Goal: Information Seeking & Learning: Learn about a topic

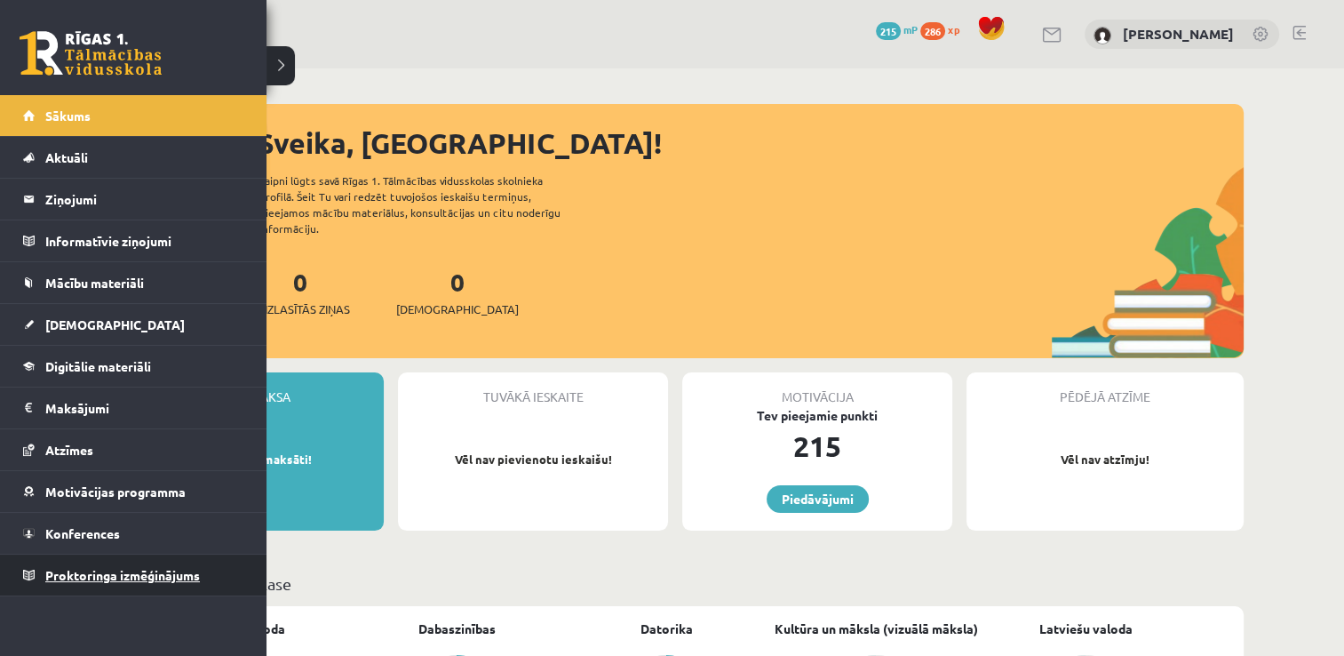
click at [199, 574] on span "Proktoringa izmēģinājums" at bounding box center [122, 575] width 155 height 16
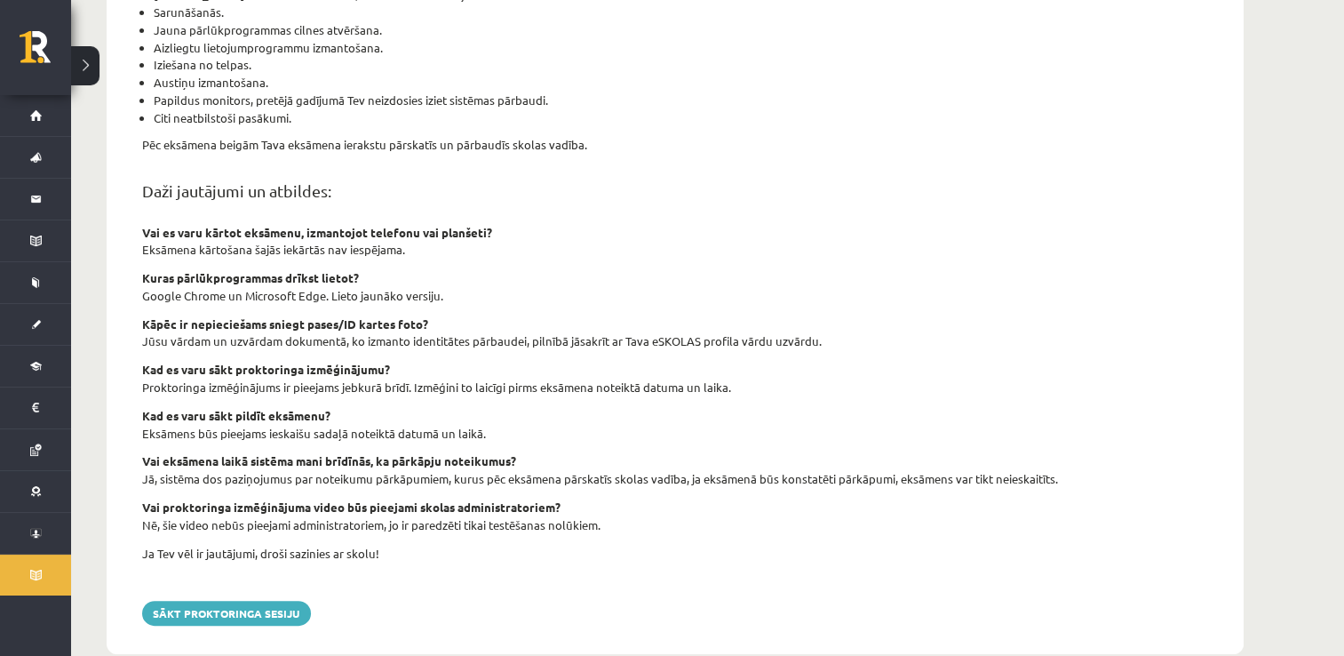
scroll to position [545, 0]
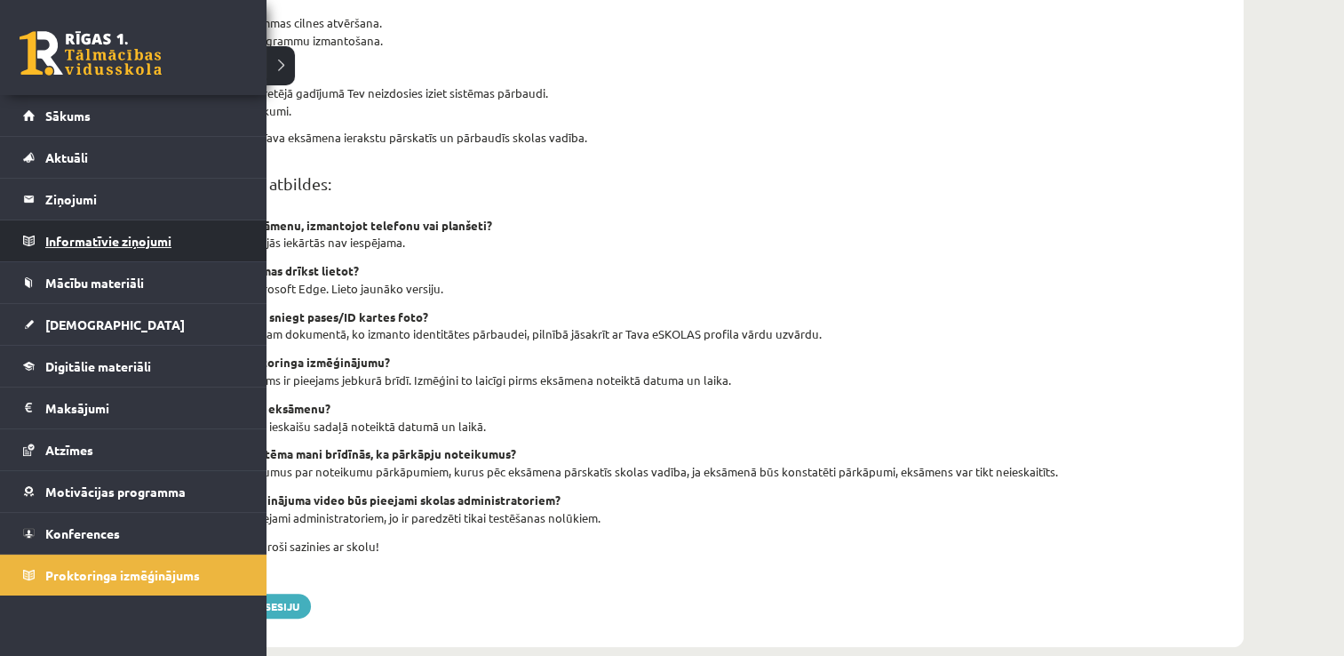
click at [103, 244] on legend "Informatīvie ziņojumi 0" at bounding box center [144, 240] width 199 height 41
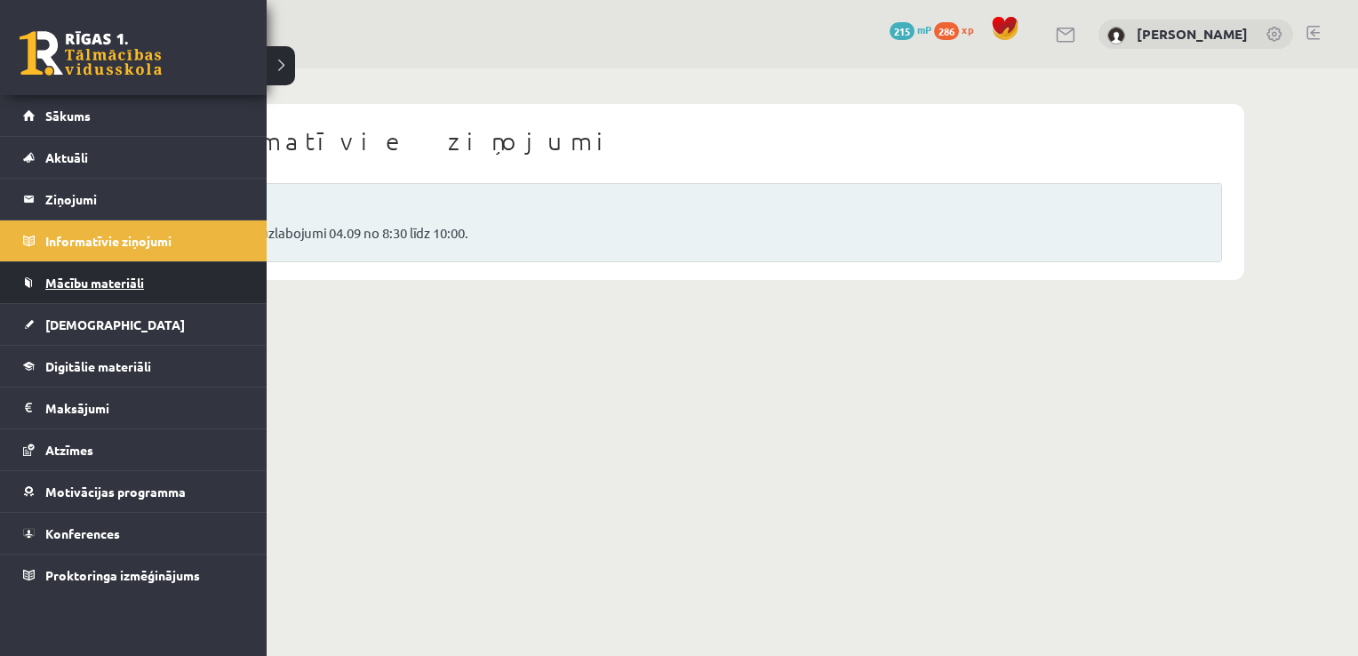
click at [54, 275] on span "Mācību materiāli" at bounding box center [94, 283] width 99 height 16
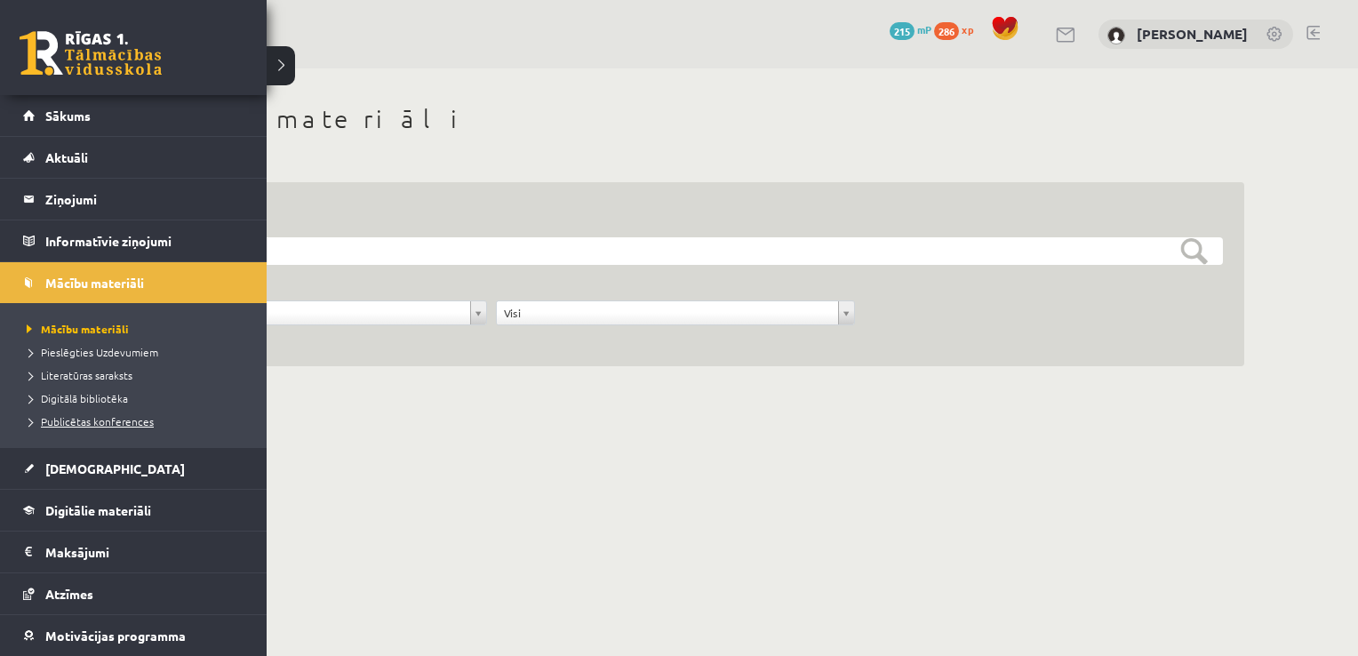
click at [124, 419] on span "Publicētas konferences" at bounding box center [87, 421] width 131 height 14
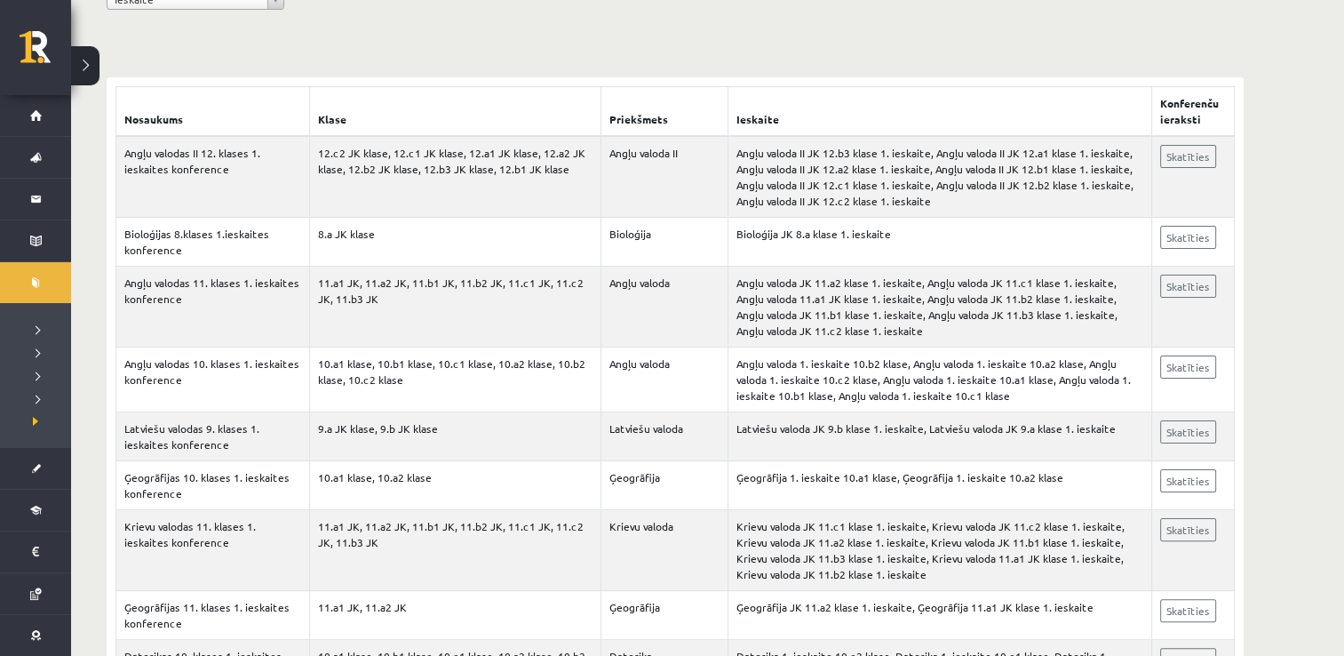
scroll to position [294, 0]
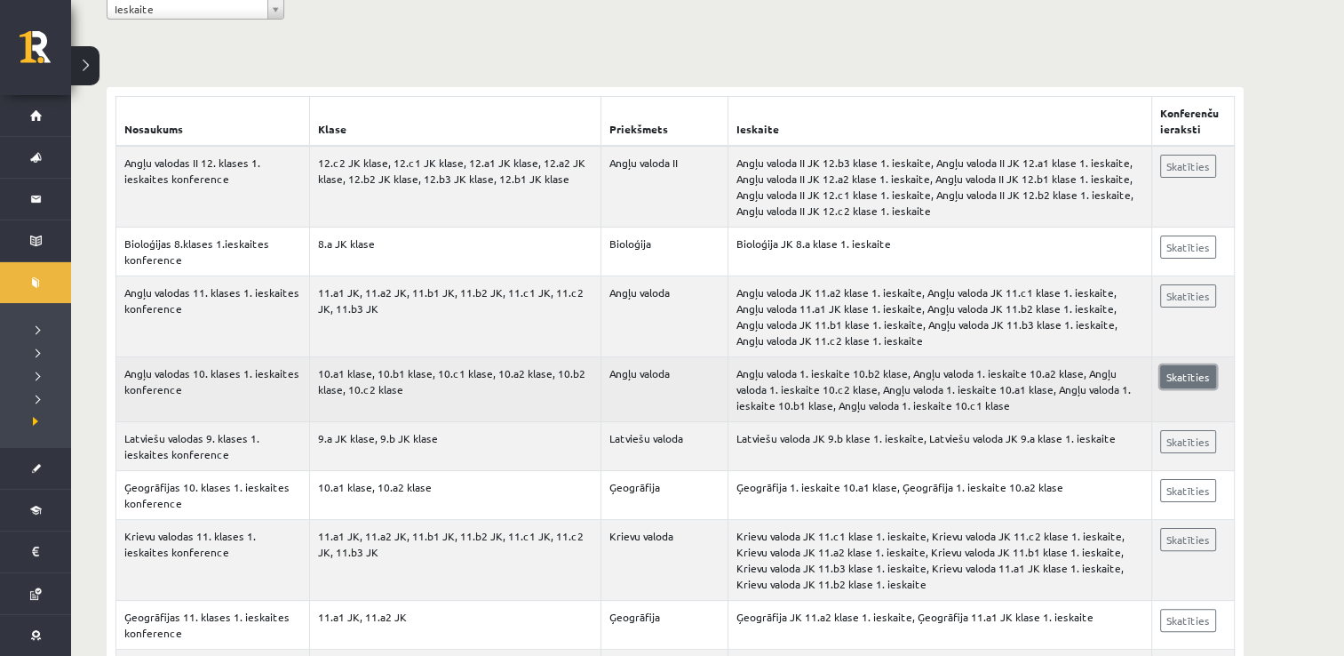
click at [1183, 377] on link "Skatīties" at bounding box center [1188, 376] width 56 height 23
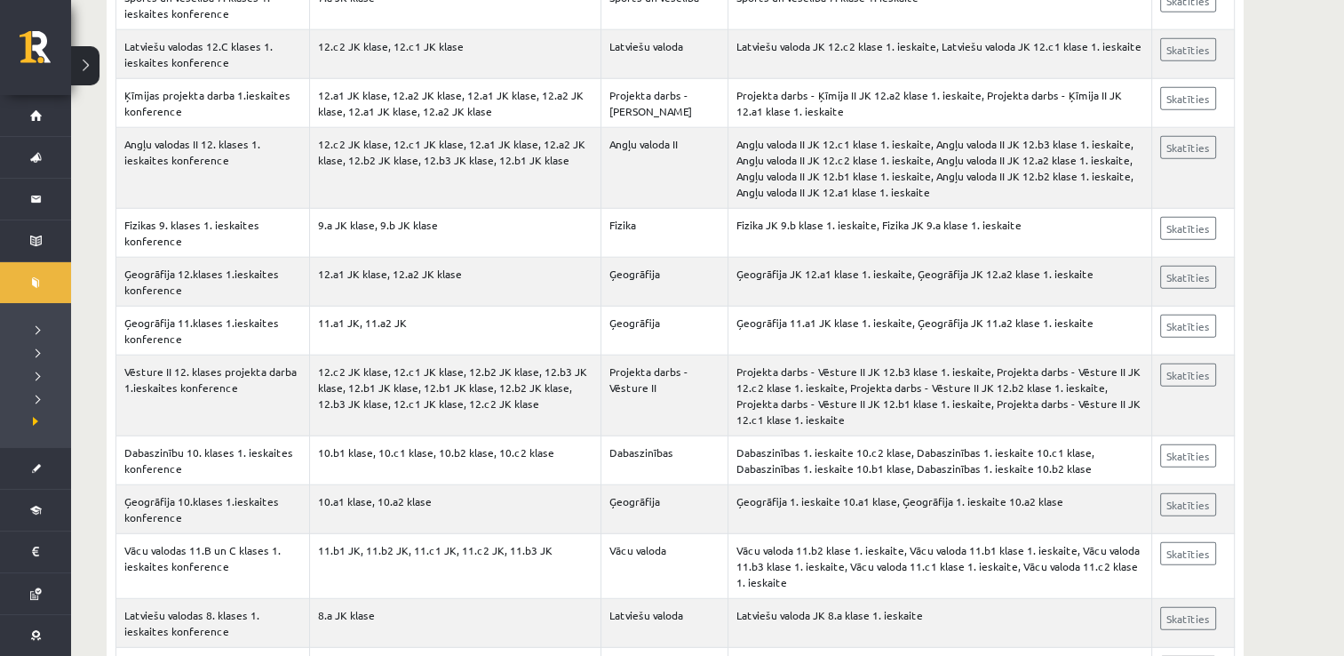
scroll to position [38897, 0]
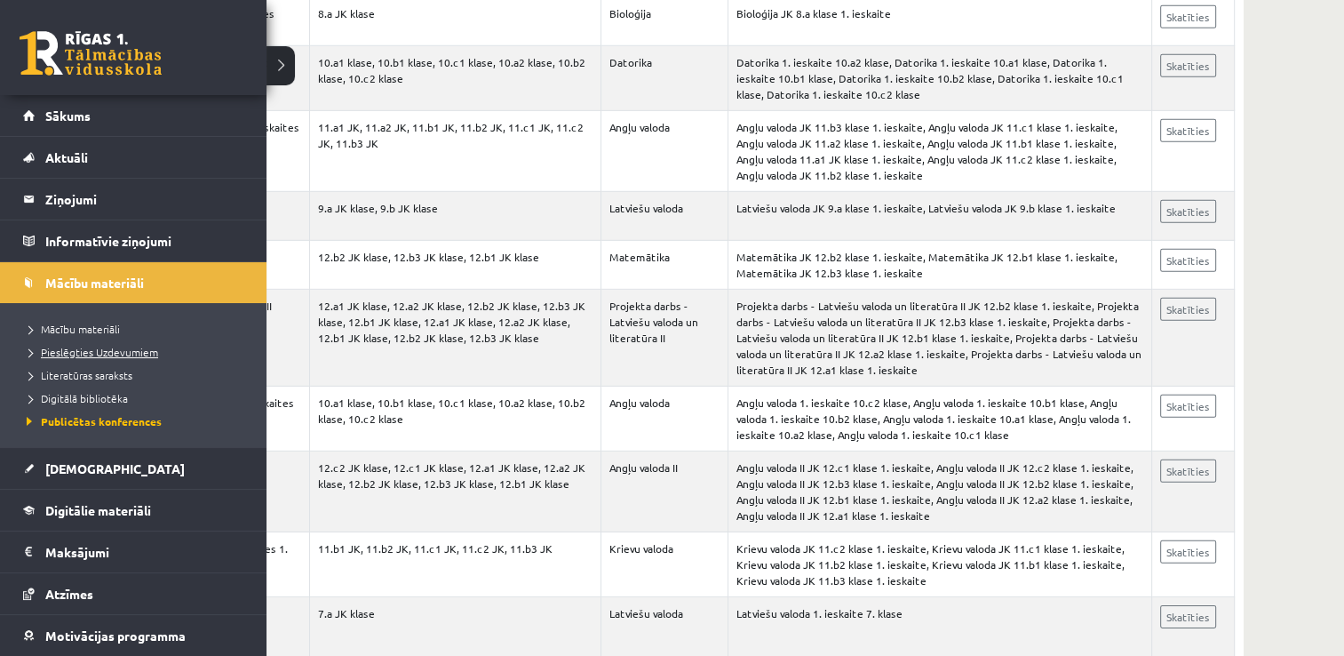
click at [76, 351] on span "Pieslēgties Uzdevumiem" at bounding box center [90, 352] width 136 height 14
click at [68, 353] on span "Pieslēgties Uzdevumiem" at bounding box center [95, 352] width 146 height 14
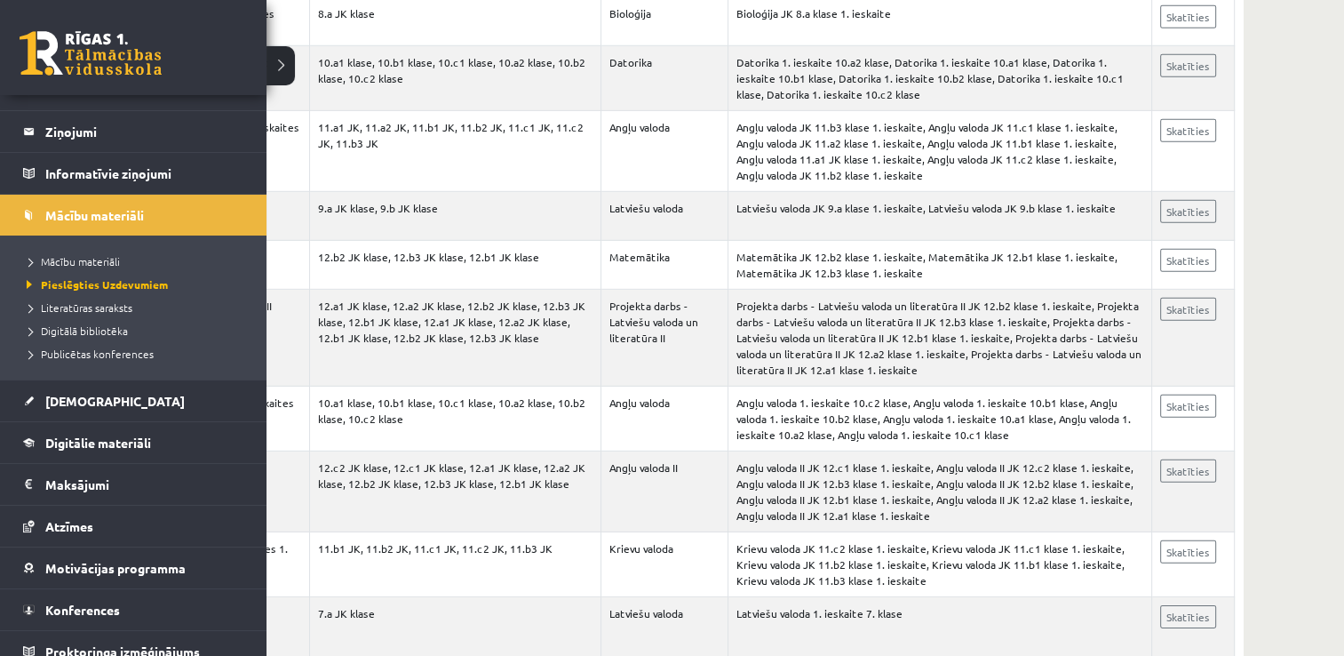
scroll to position [81, 0]
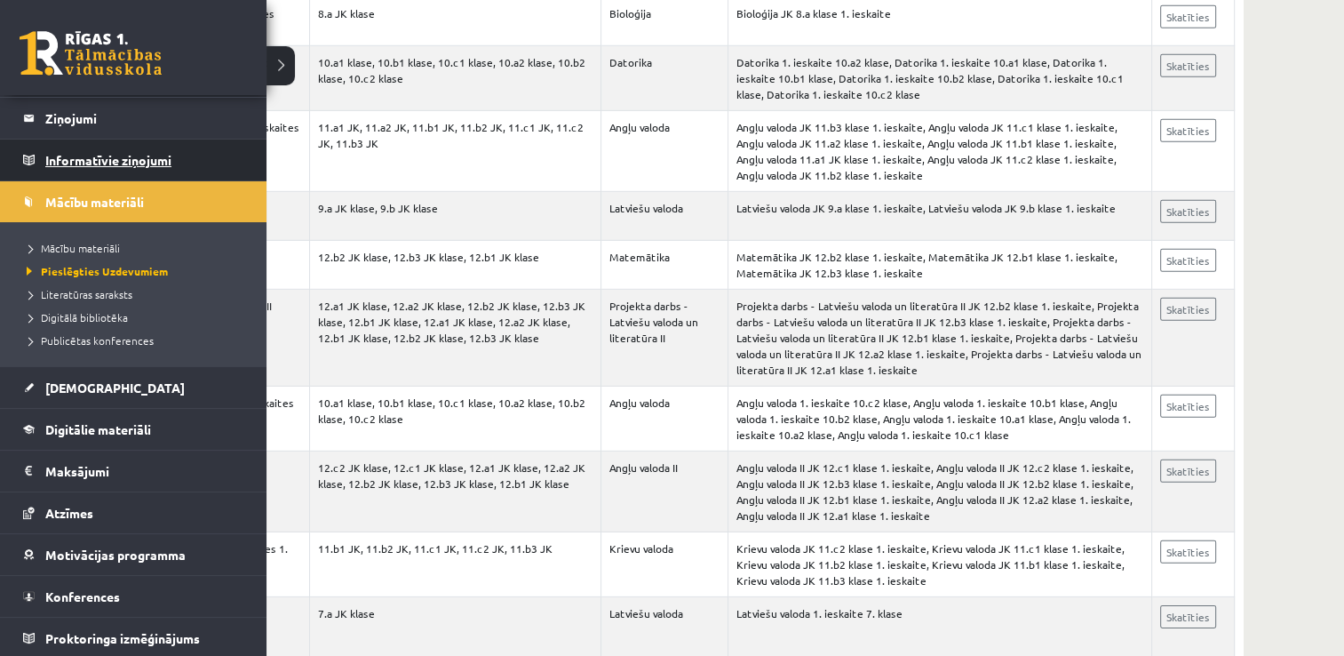
click at [88, 158] on legend "Informatīvie ziņojumi 0" at bounding box center [144, 159] width 199 height 41
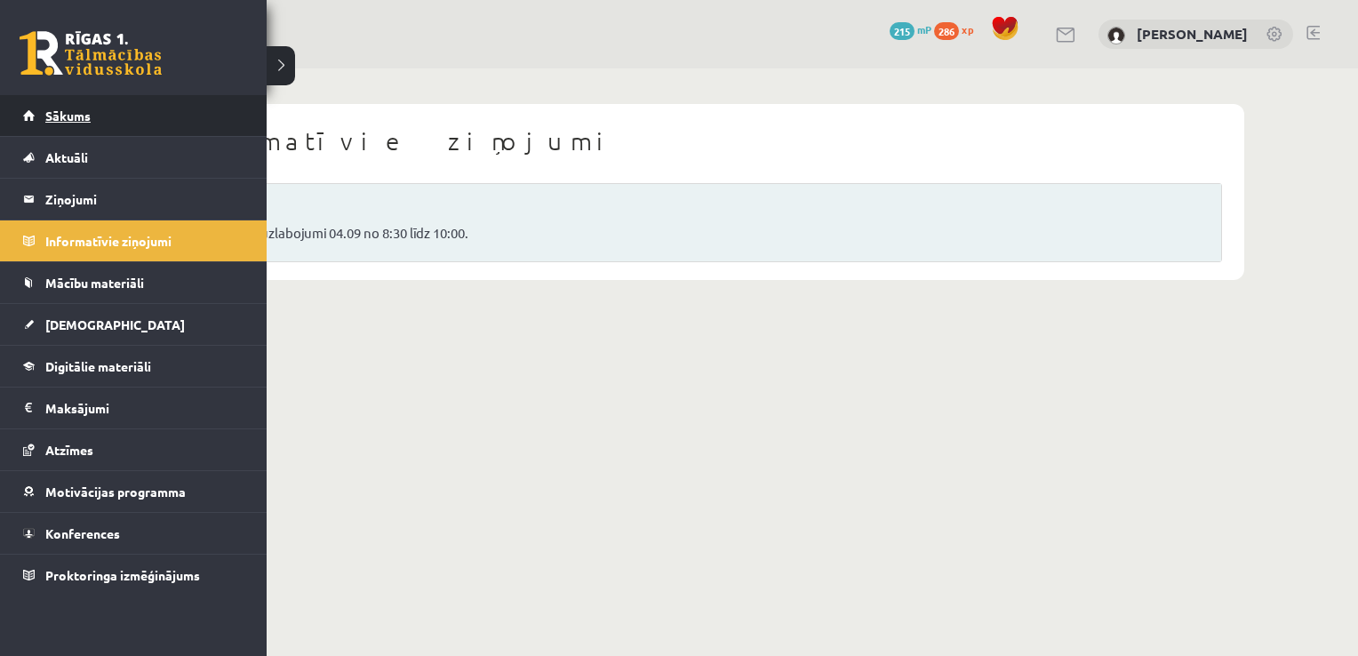
click at [73, 125] on link "Sākums" at bounding box center [133, 115] width 221 height 41
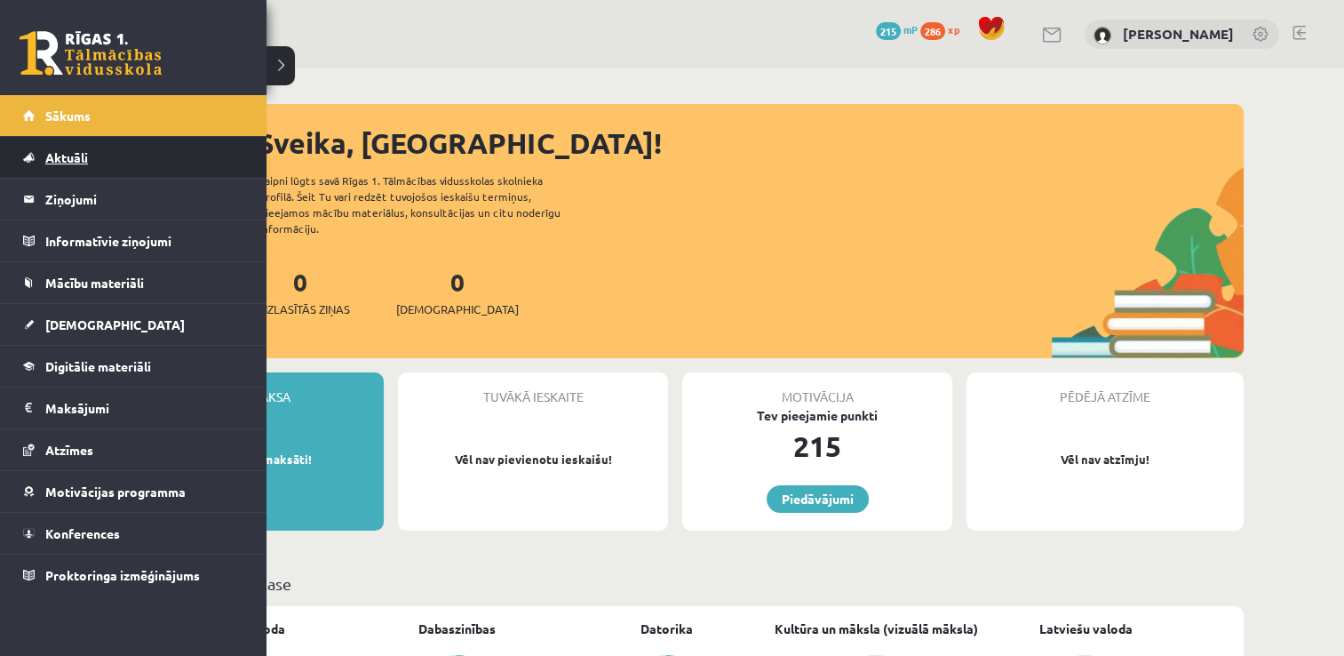
click at [55, 162] on span "Aktuāli" at bounding box center [66, 157] width 43 height 16
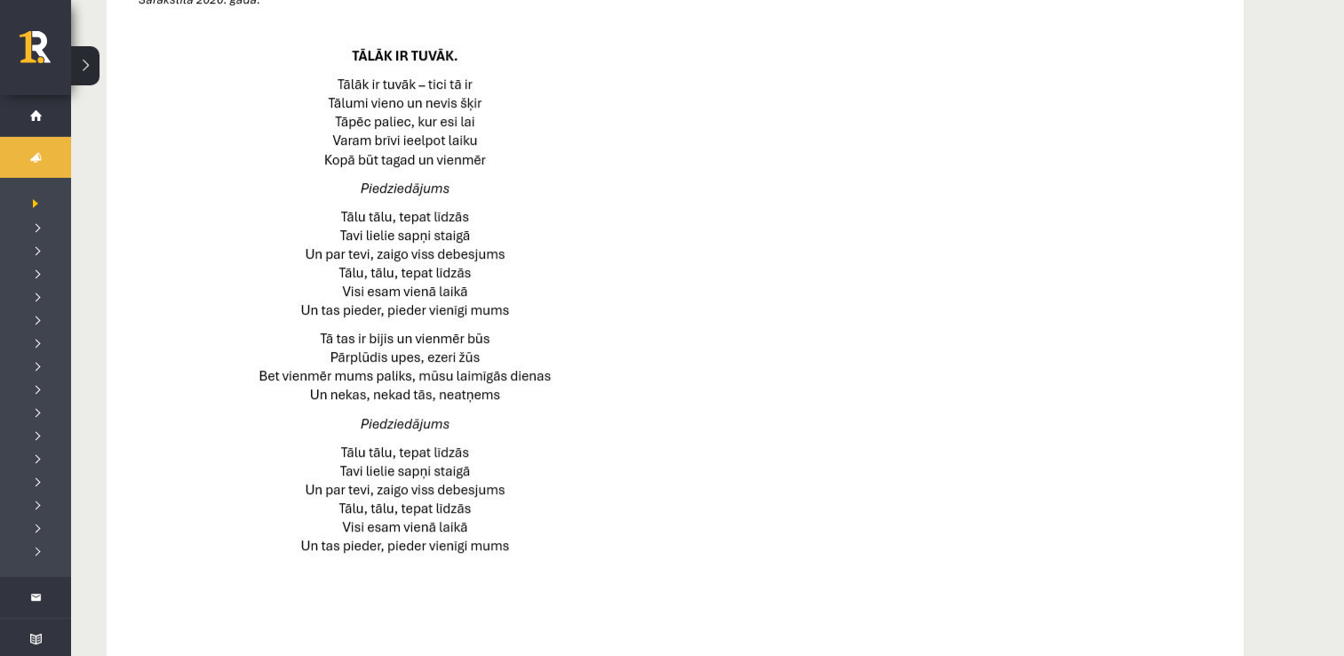
scroll to position [871, 0]
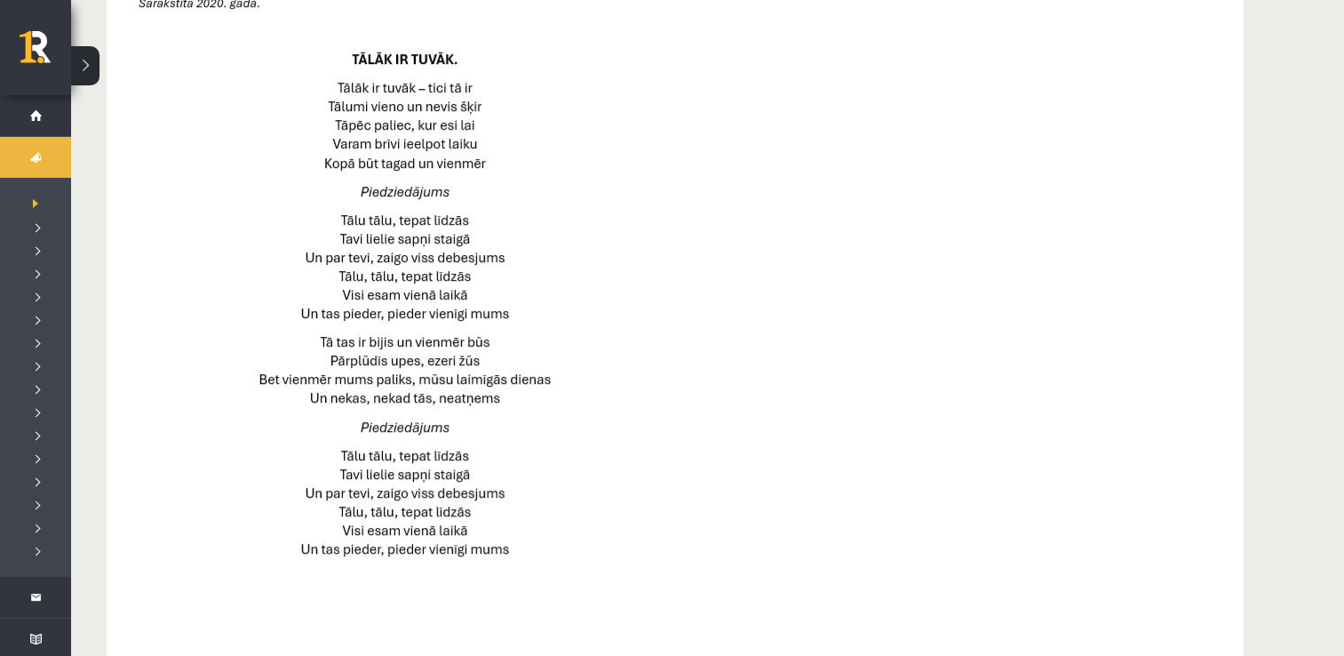
drag, startPoint x: 1342, startPoint y: 347, endPoint x: 1341, endPoint y: 450, distance: 104.0
click at [1341, 450] on div "Kā mācīties eSKOLĀ eSKOLAS lietošanas pamācības video (youtube) R1TV eSKOLAS li…" at bounding box center [707, 131] width 1273 height 1866
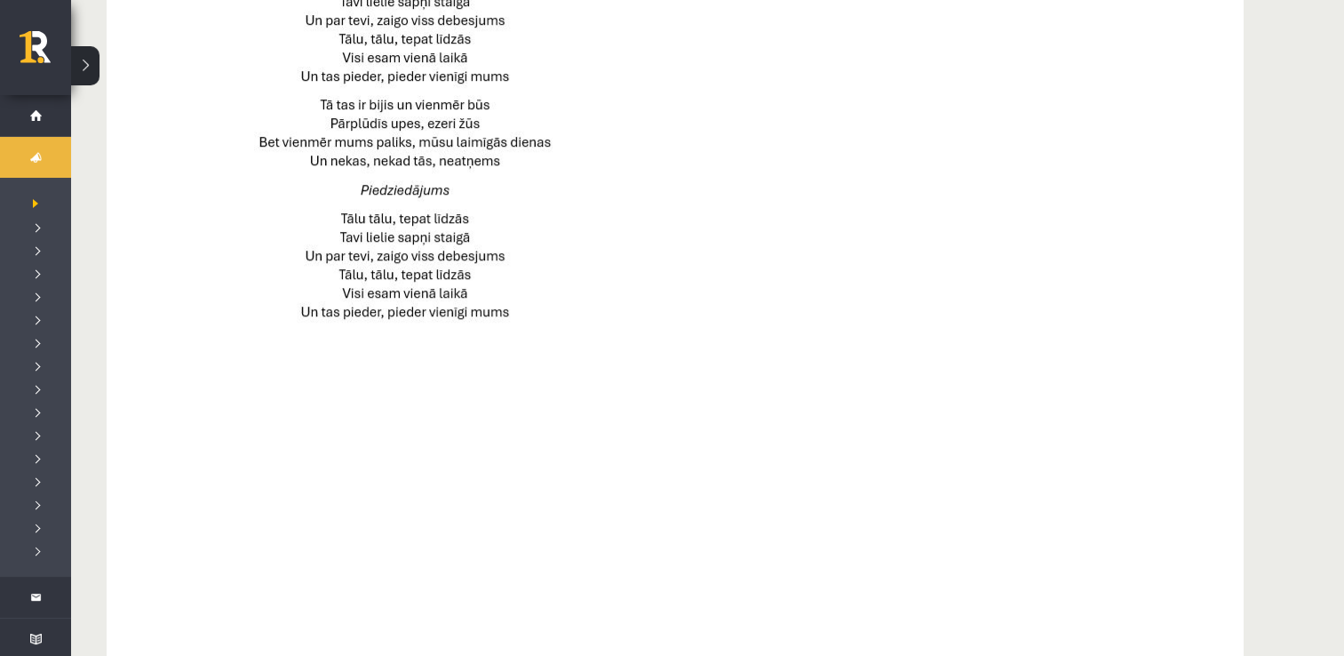
scroll to position [1105, 0]
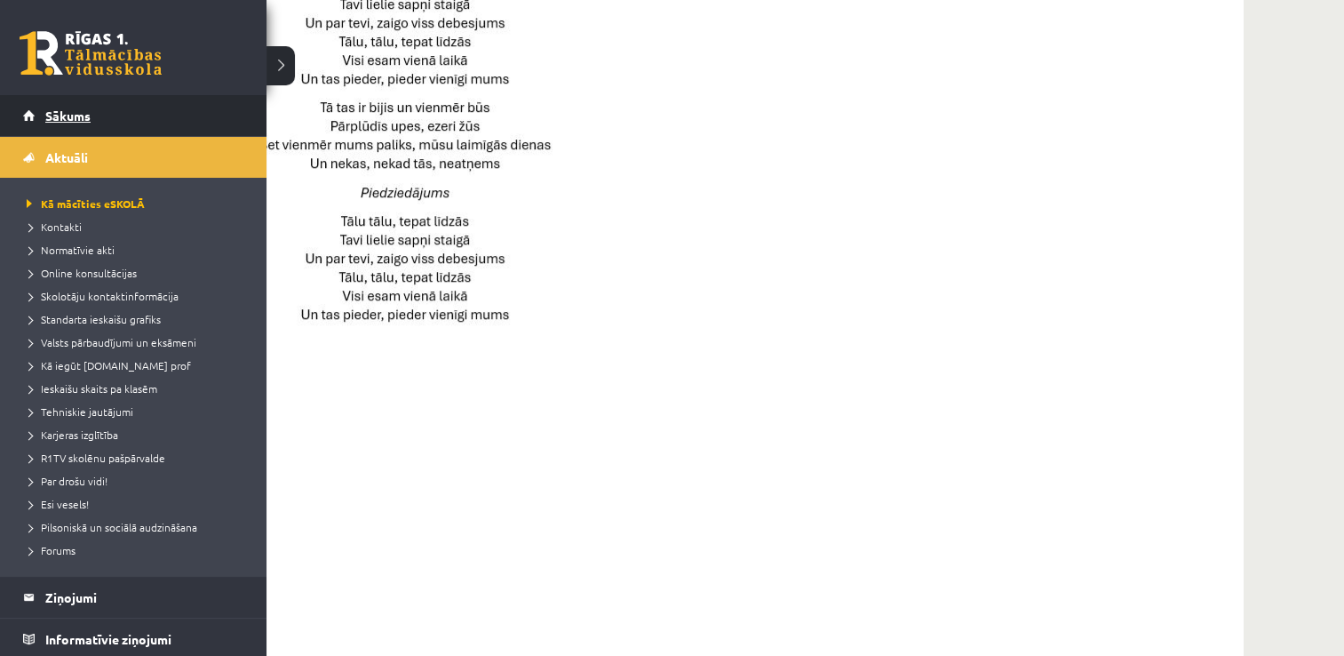
click at [27, 123] on link "Sākums" at bounding box center [133, 115] width 221 height 41
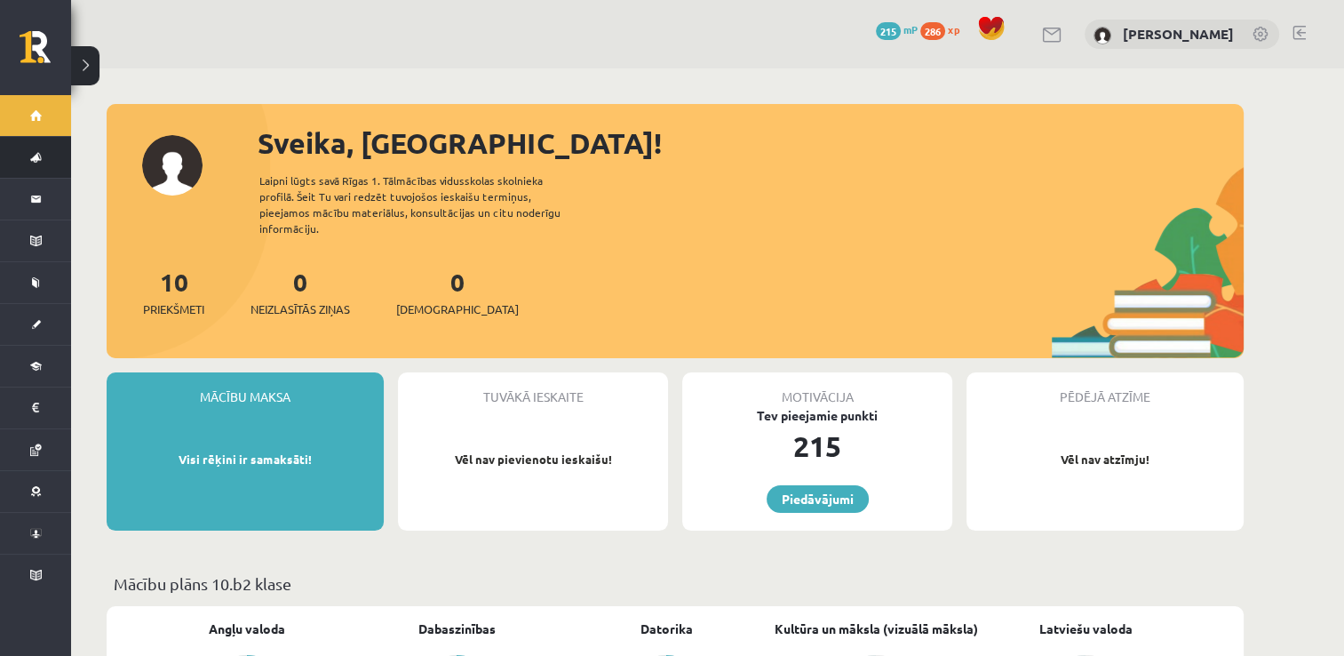
click at [42, 171] on link "Aktuāli" at bounding box center [35, 157] width 71 height 41
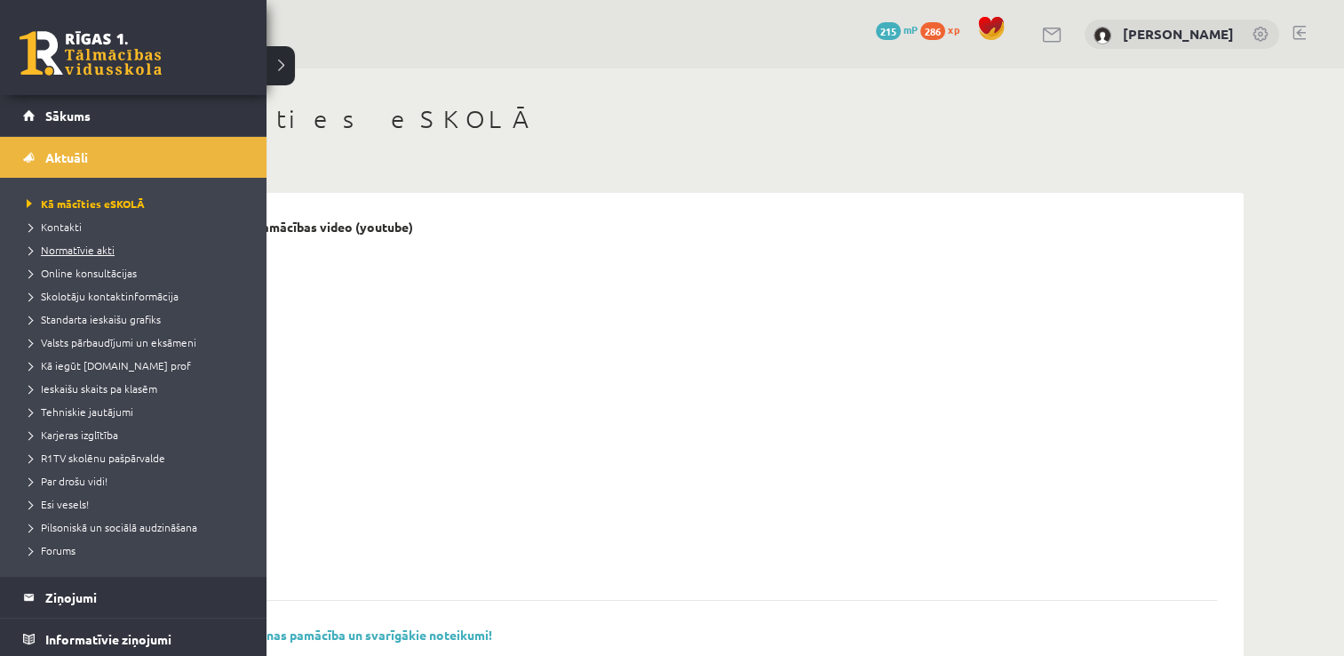
click at [106, 253] on span "Normatīvie akti" at bounding box center [68, 250] width 92 height 14
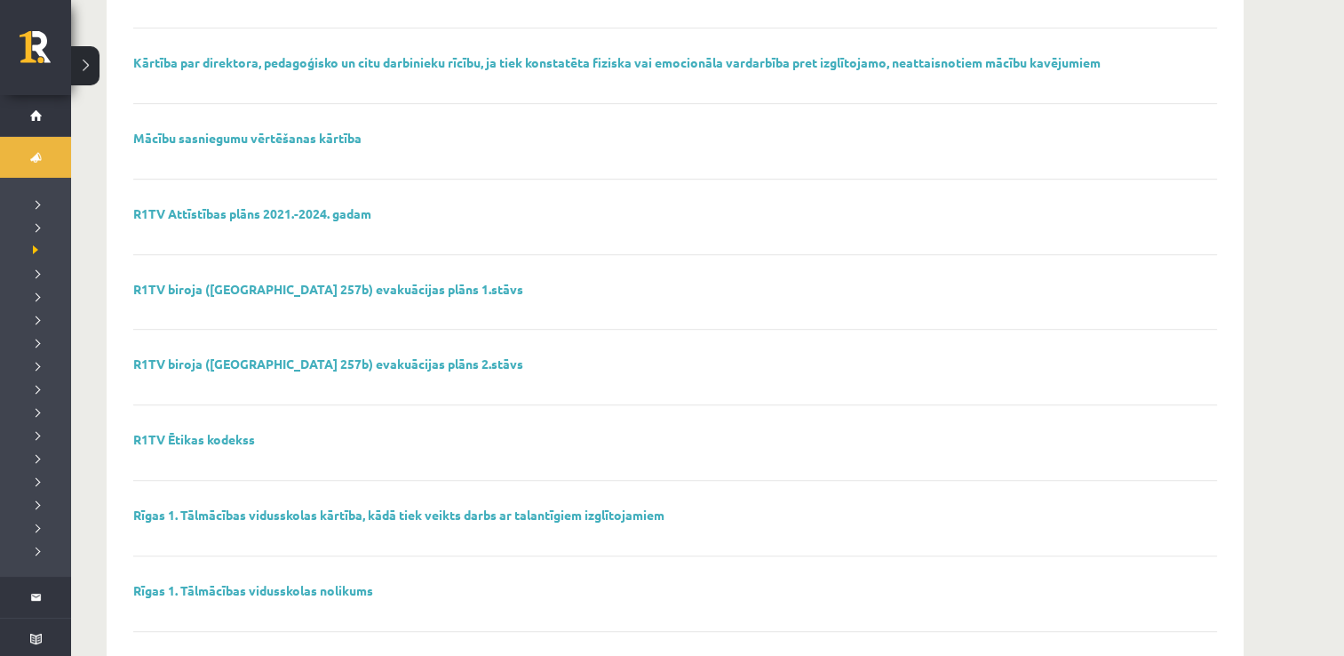
scroll to position [1151, 0]
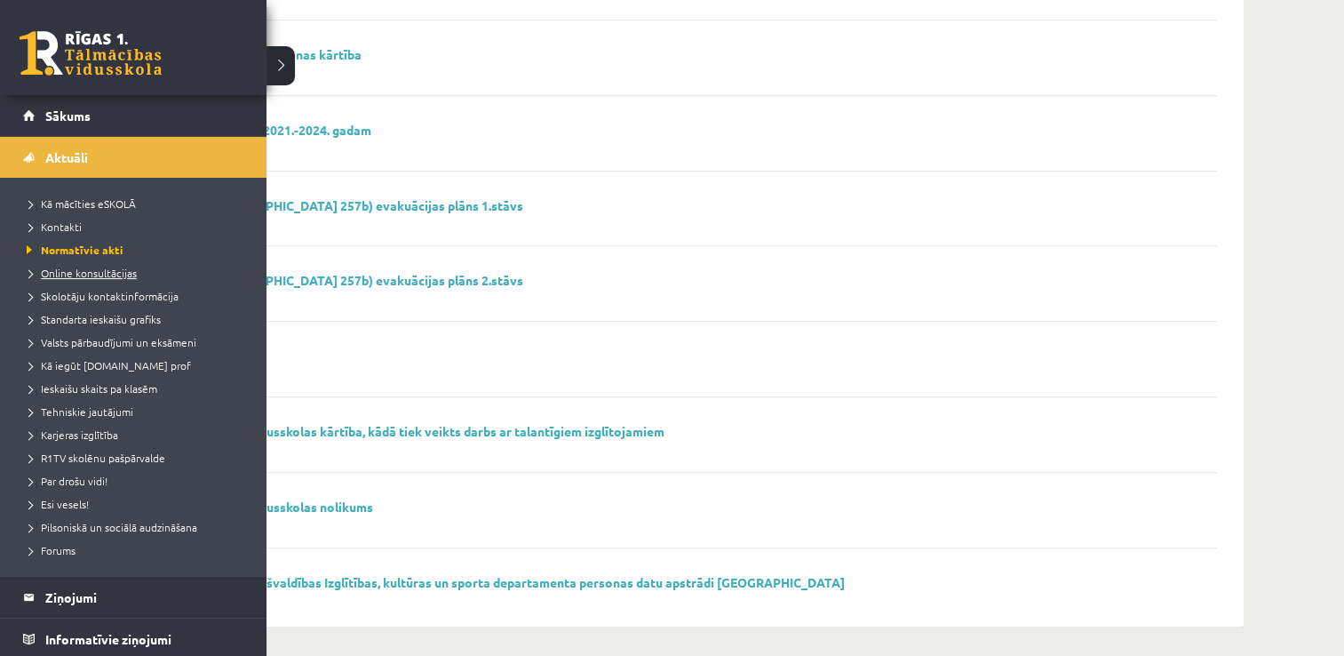
click at [74, 270] on span "Online konsultācijas" at bounding box center [79, 273] width 115 height 14
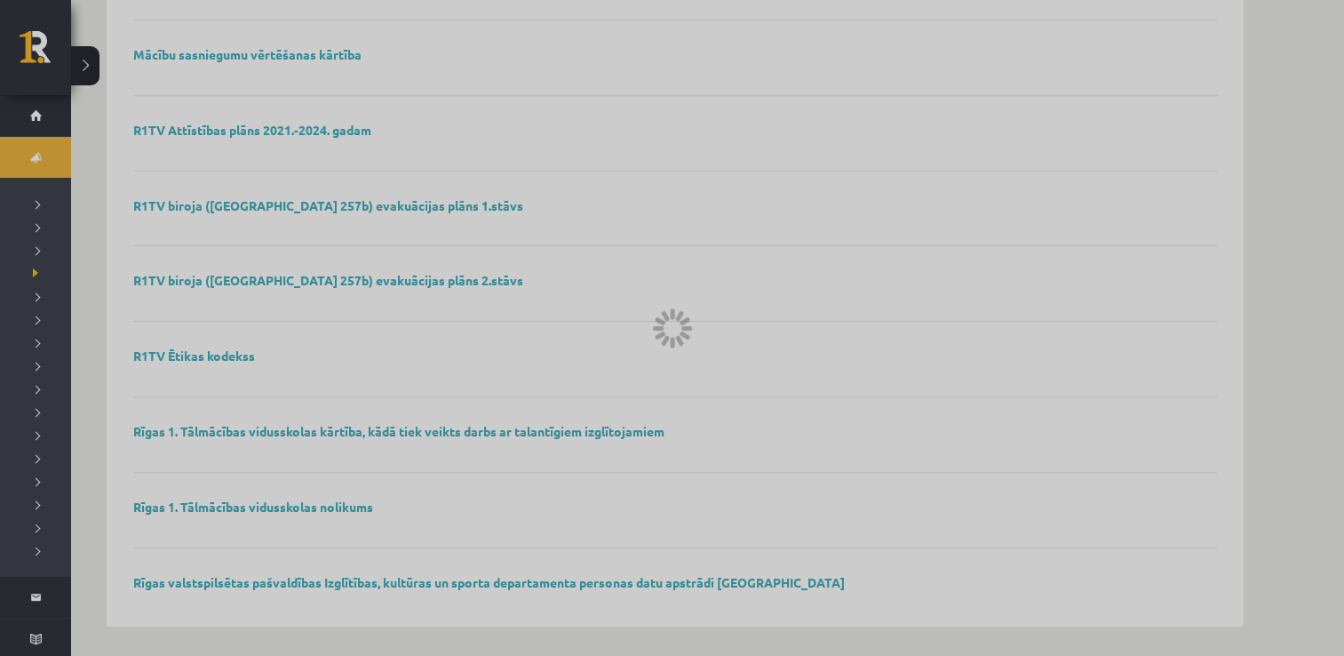
scroll to position [590, 0]
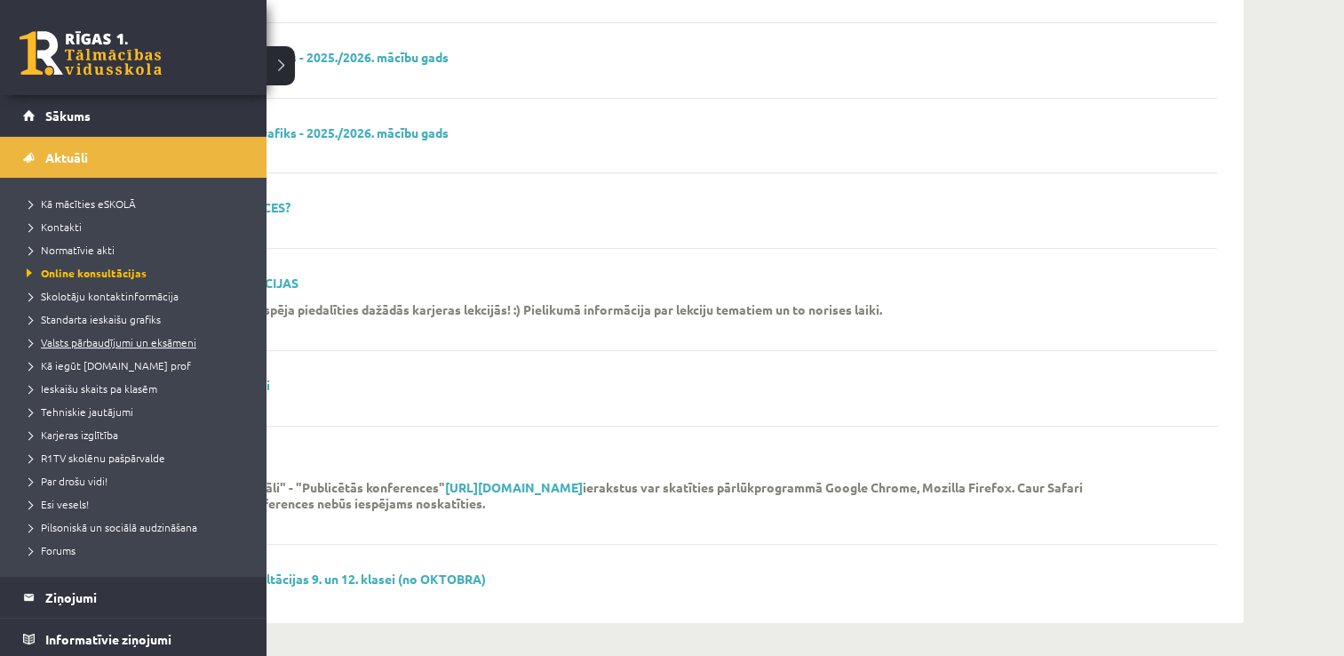
click at [70, 347] on link "Valsts pārbaudījumi un eksāmeni" at bounding box center [135, 342] width 227 height 16
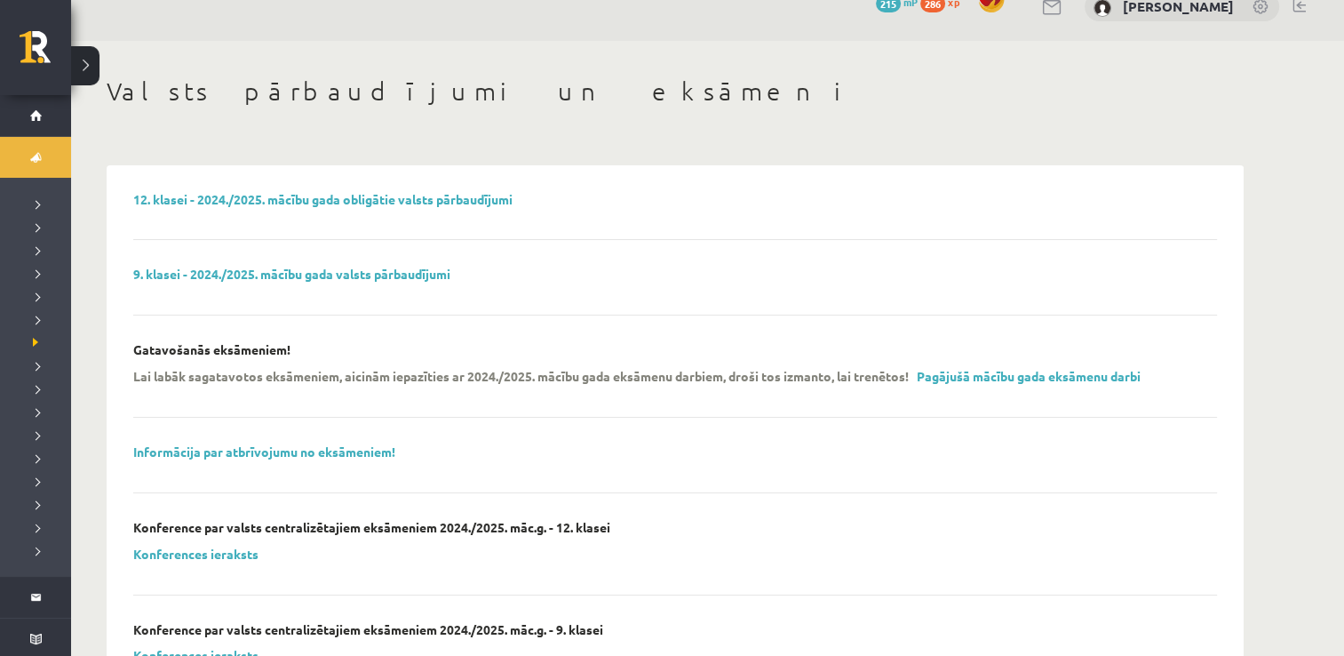
scroll to position [22, 0]
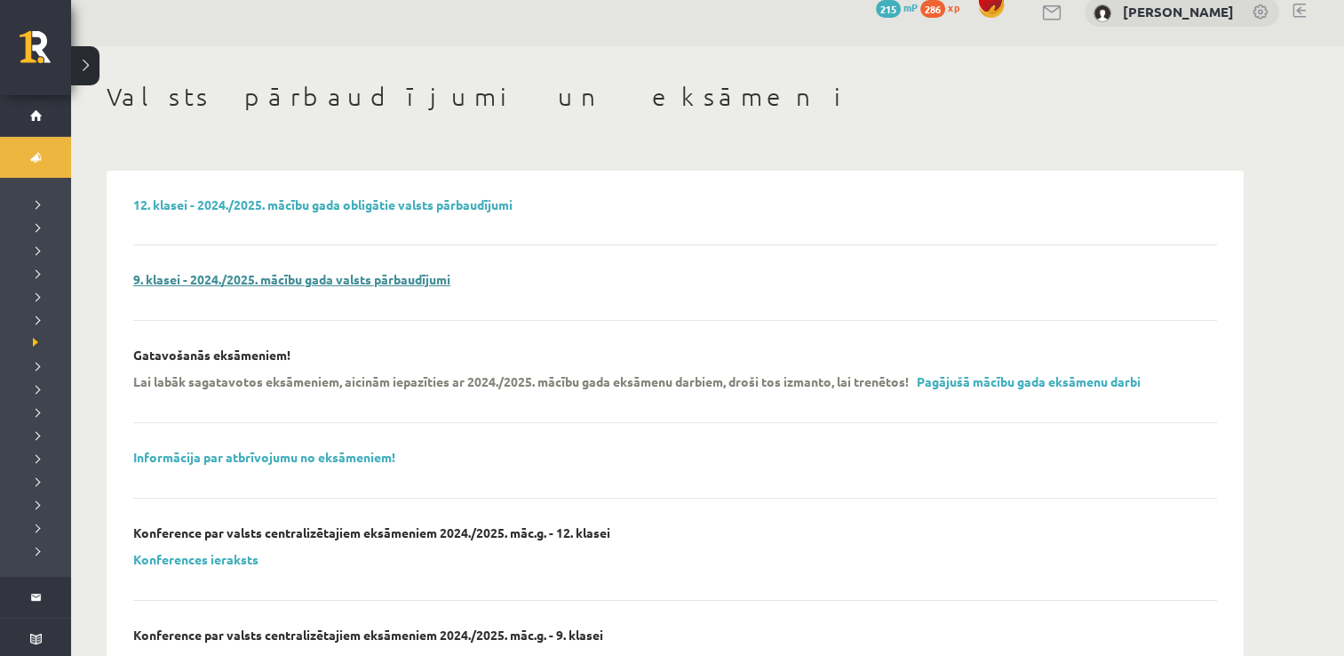
click at [274, 282] on link "9. klasei - 2024./2025. mācību gada valsts pārbaudījumi" at bounding box center [291, 279] width 317 height 16
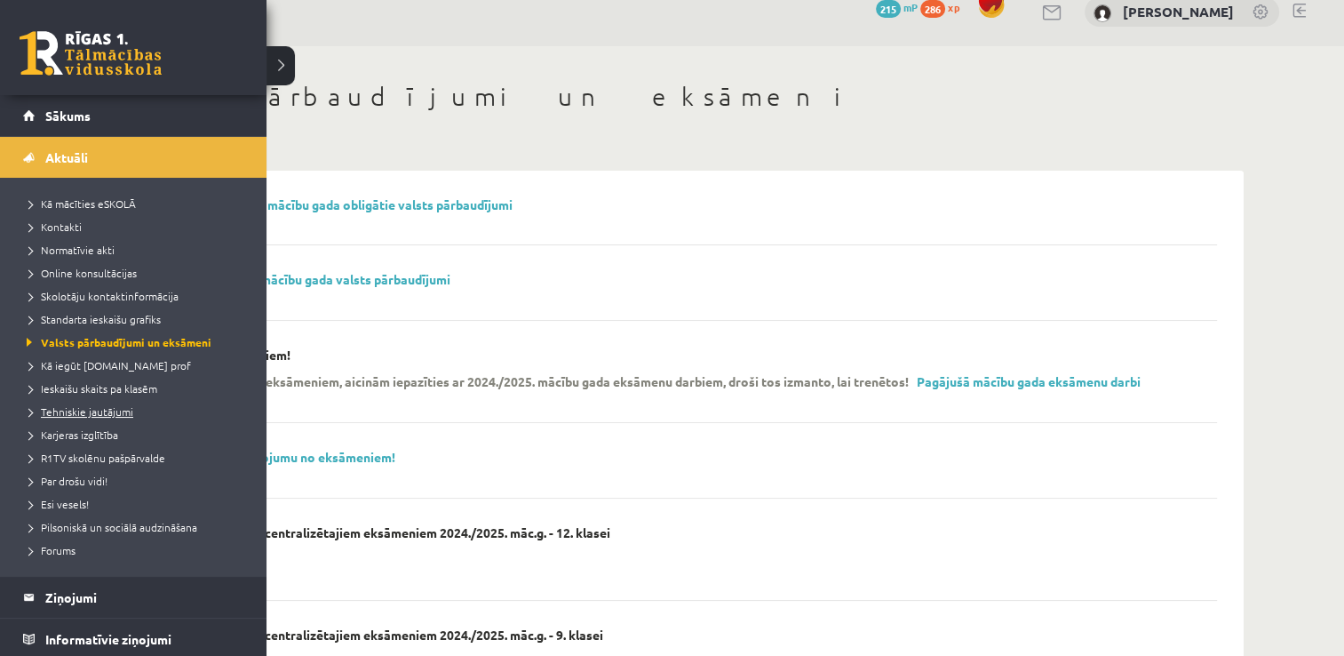
click at [53, 413] on span "Tehniskie jautājumi" at bounding box center [77, 411] width 111 height 14
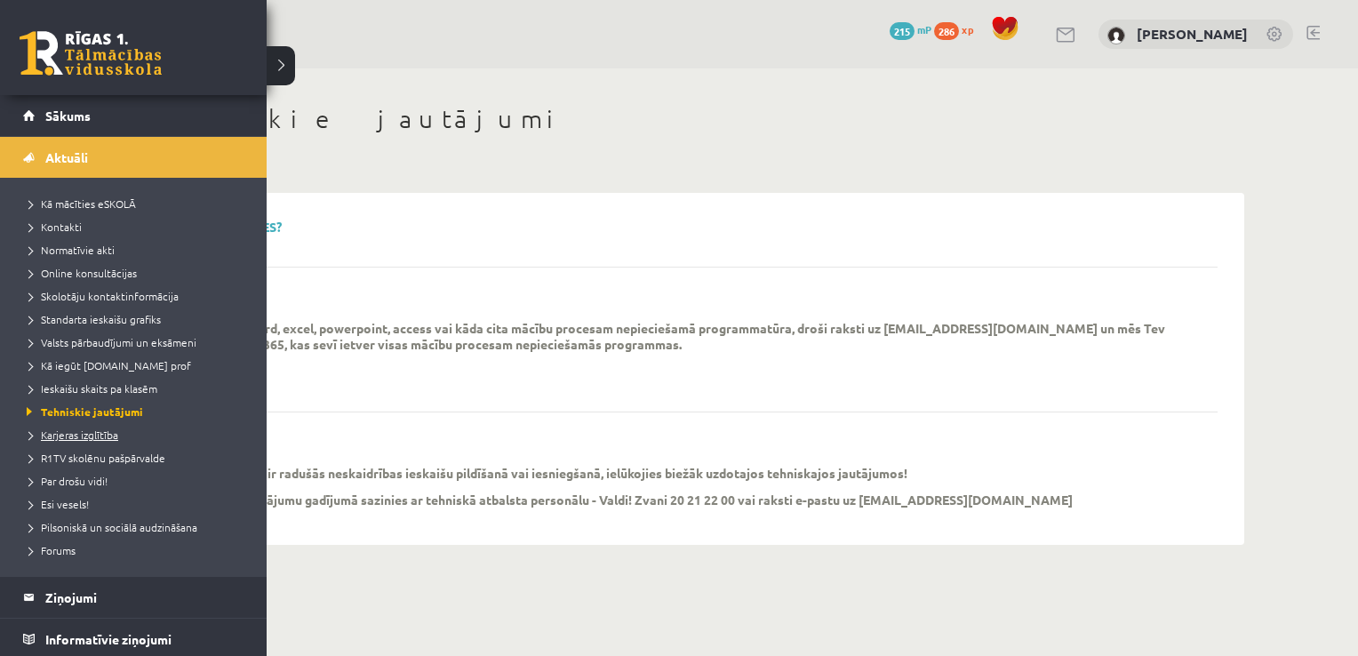
click at [60, 429] on span "Karjeras izglītība" at bounding box center [70, 434] width 96 height 14
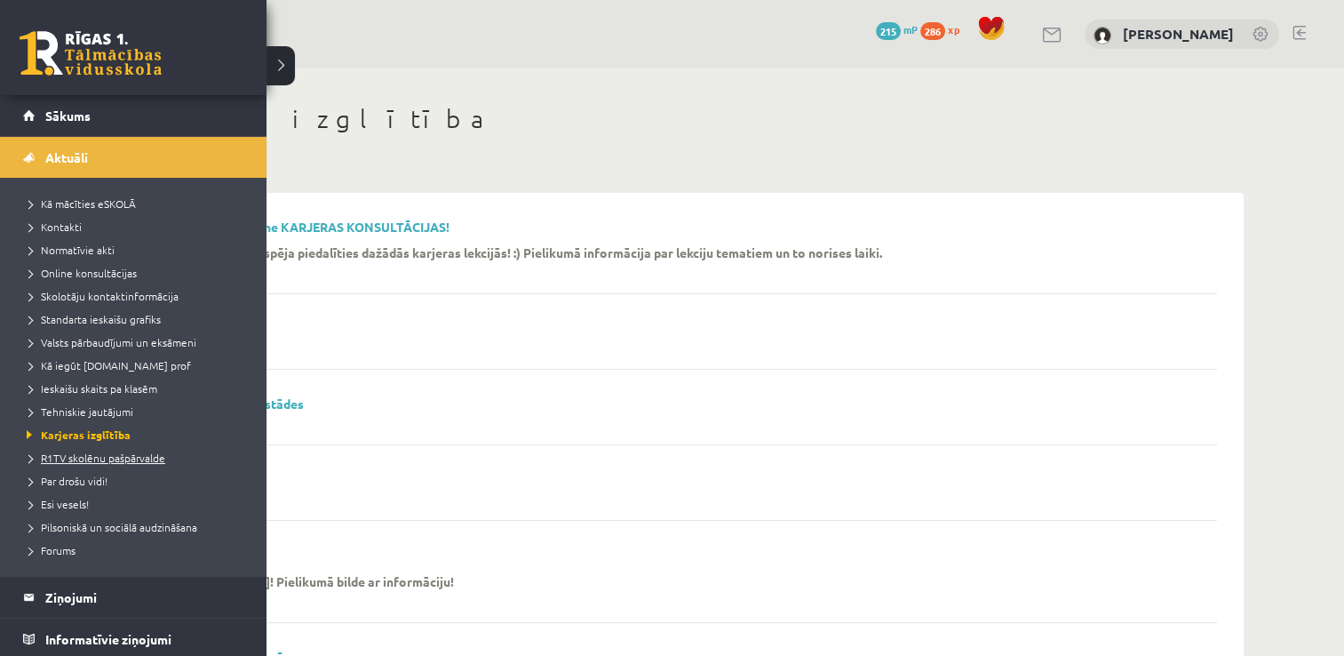
click at [66, 453] on span "R1TV skolēnu pašpārvalde" at bounding box center [93, 457] width 143 height 14
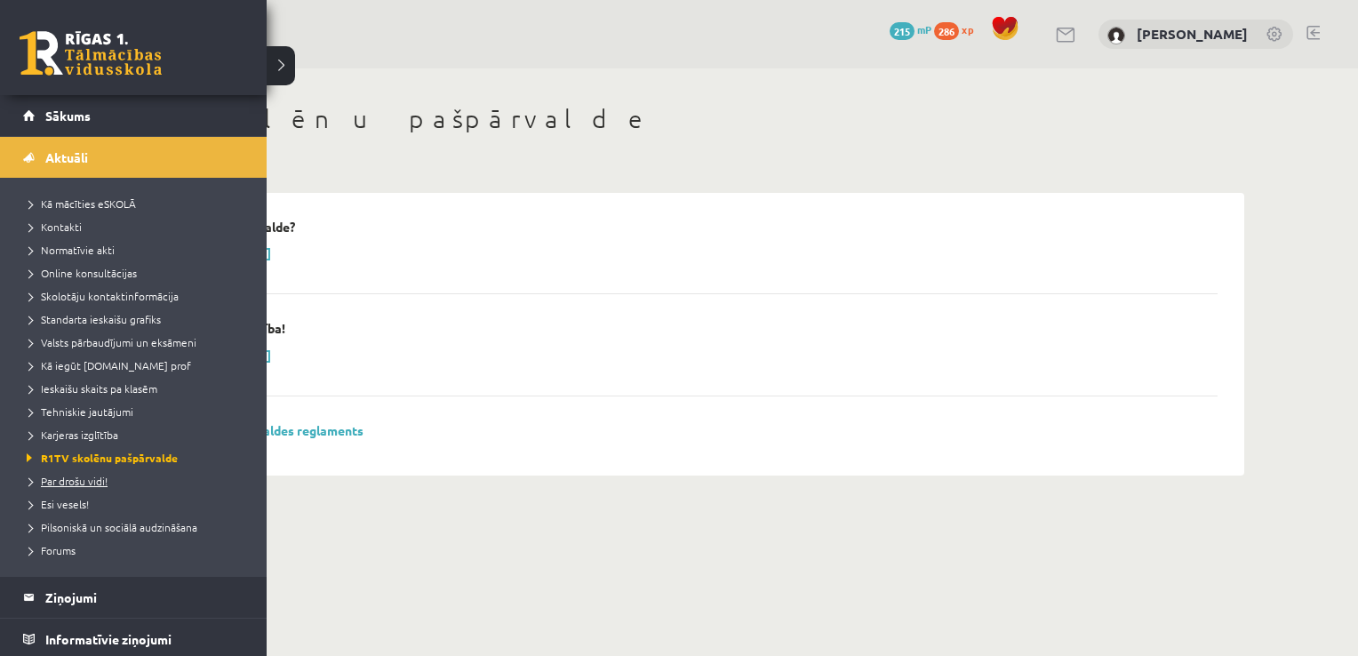
click at [68, 476] on span "Par drošu vidi!" at bounding box center [64, 481] width 85 height 14
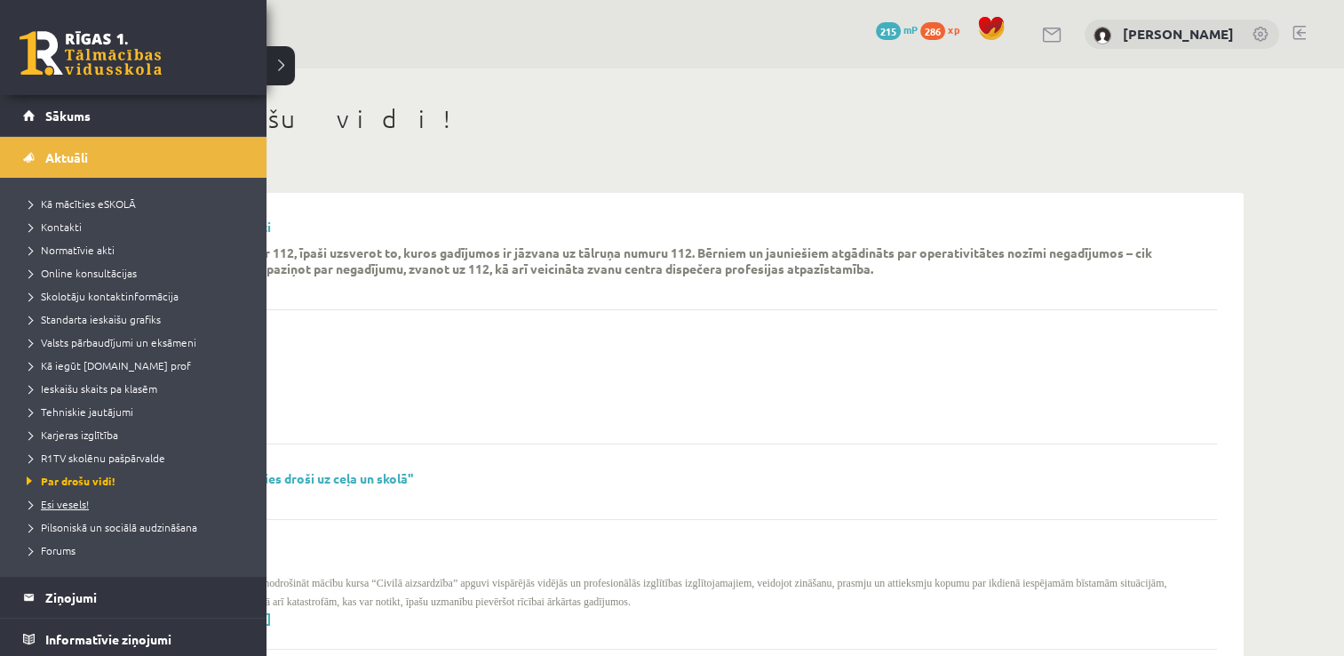
click at [68, 500] on span "Esi vesels!" at bounding box center [55, 504] width 67 height 14
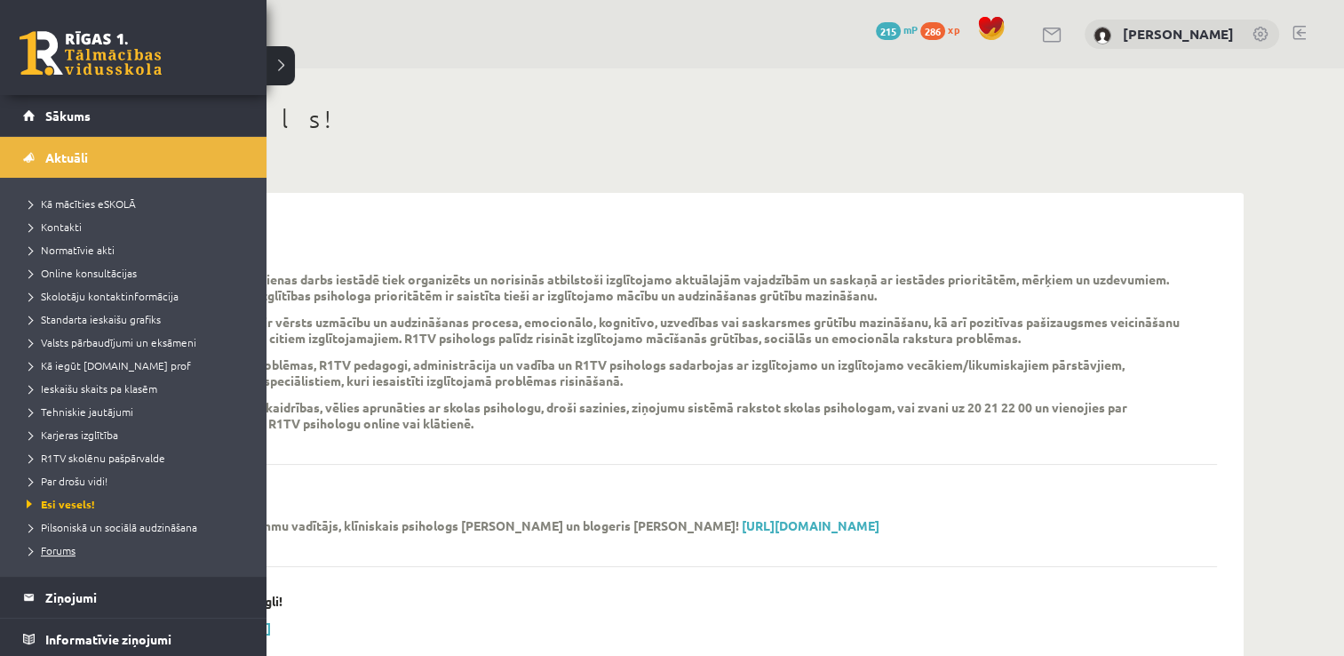
click at [68, 544] on span "Forums" at bounding box center [48, 550] width 53 height 14
click at [92, 117] on link "Sākums" at bounding box center [133, 115] width 221 height 41
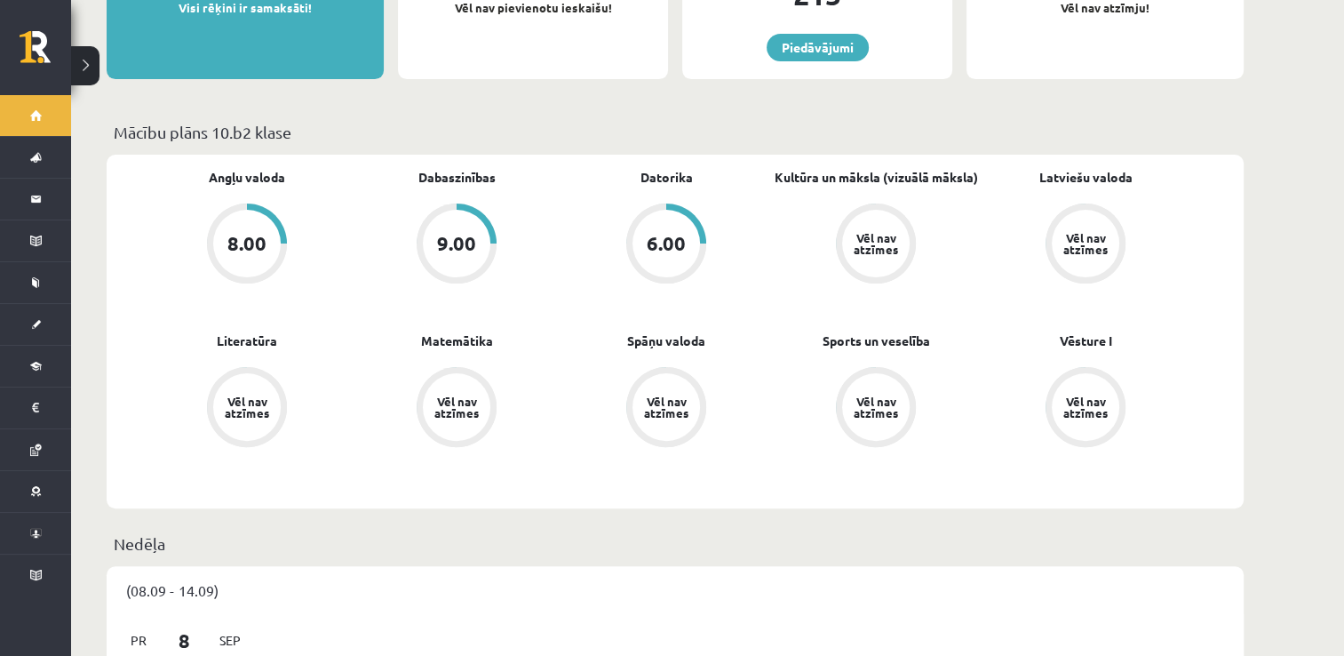
scroll to position [448, 0]
